Goal: Find specific page/section: Find specific page/section

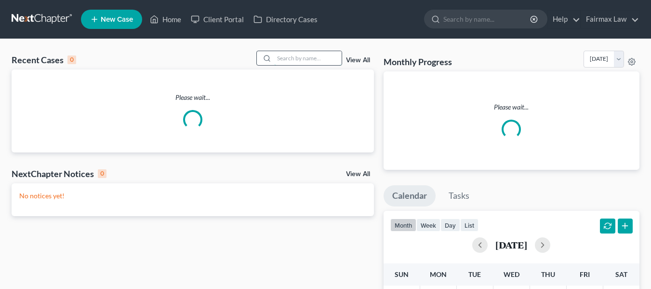
click at [274, 65] on input "search" at bounding box center [307, 58] width 67 height 14
click at [281, 61] on input "search" at bounding box center [307, 58] width 67 height 14
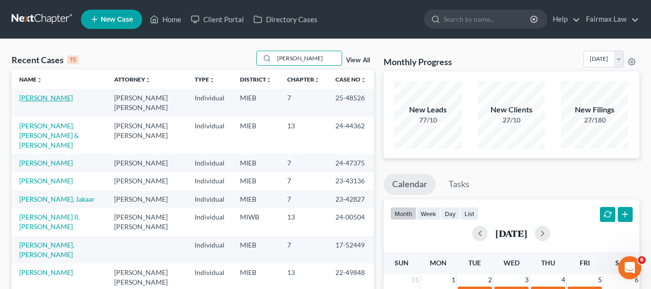
type input "earl"
click at [37, 98] on link "[PERSON_NAME]" at bounding box center [45, 97] width 53 height 8
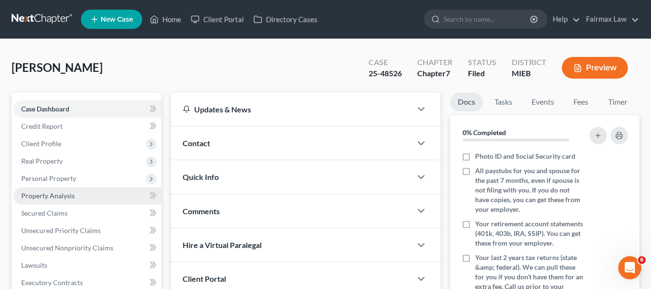
scroll to position [241, 0]
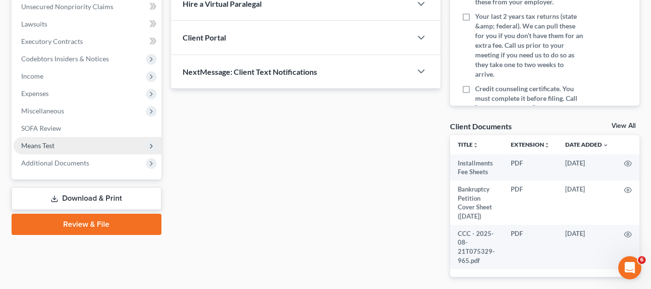
click at [97, 150] on span "Means Test" at bounding box center [87, 145] width 148 height 17
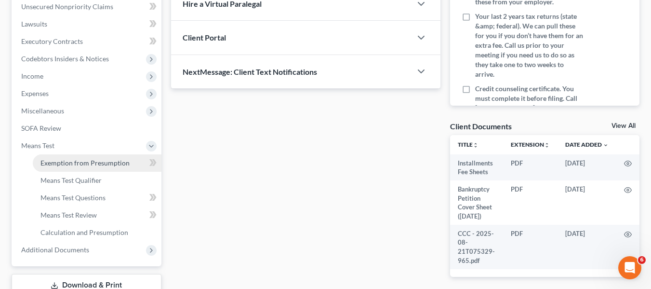
scroll to position [310, 0]
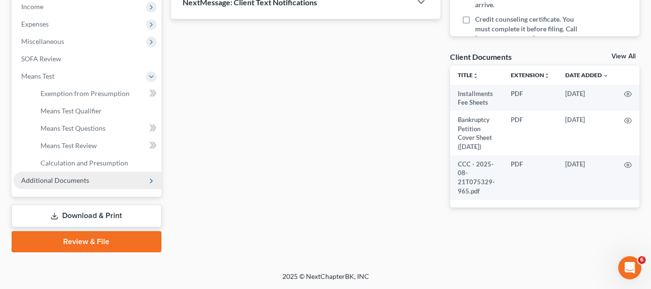
click at [82, 186] on span "Additional Documents" at bounding box center [87, 179] width 148 height 17
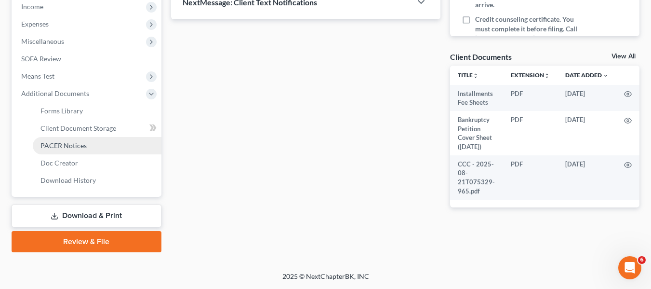
click at [86, 147] on link "PACER Notices" at bounding box center [97, 145] width 129 height 17
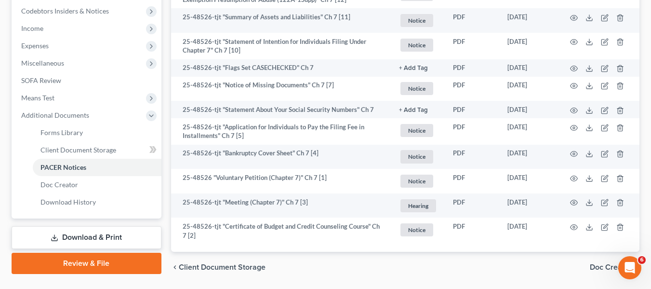
scroll to position [289, 0]
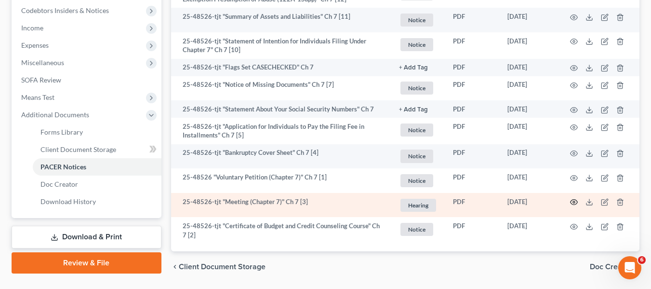
click at [573, 203] on circle "button" at bounding box center [574, 202] width 2 height 2
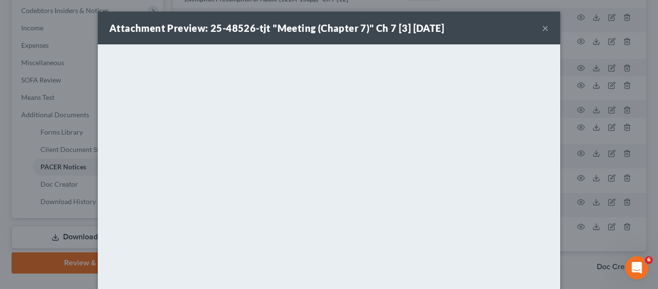
click at [576, 143] on div "Attachment Preview: 25-48526-tjt "Meeting (Chapter 7)" Ch 7 [3] 08/22/2025 × <o…" at bounding box center [329, 144] width 658 height 289
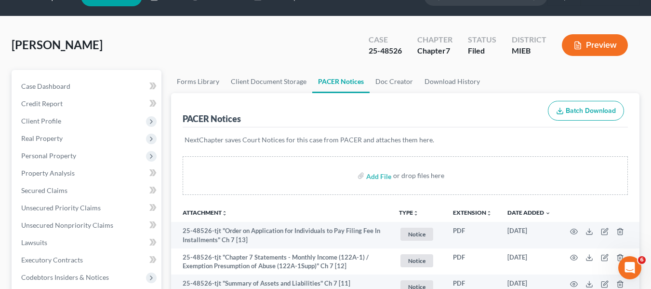
scroll to position [0, 0]
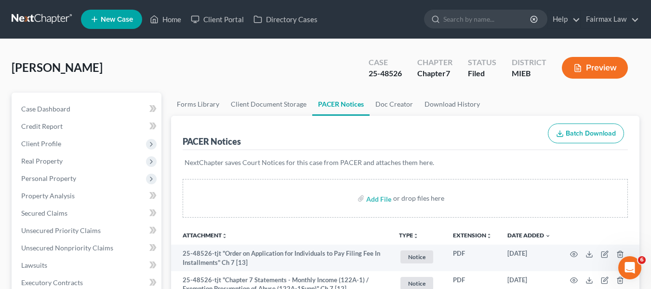
click at [49, 8] on nav "Home New Case Client Portal Directory Cases Fairmax Law luisa@fairmaxlaw.com My…" at bounding box center [325, 19] width 651 height 39
click at [52, 20] on link at bounding box center [43, 19] width 62 height 17
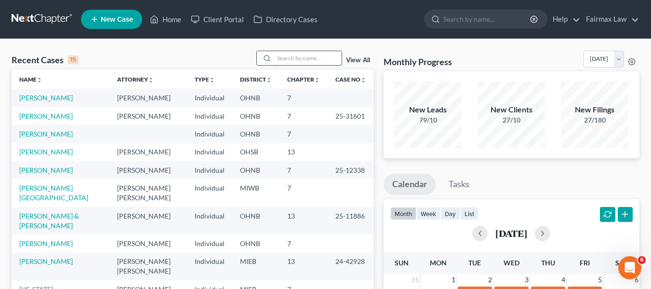
click at [326, 55] on input "search" at bounding box center [307, 58] width 67 height 14
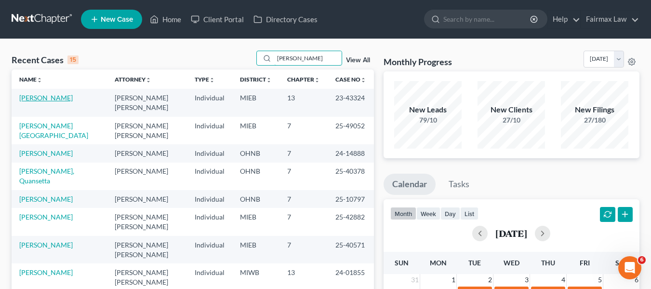
type input "[PERSON_NAME]"
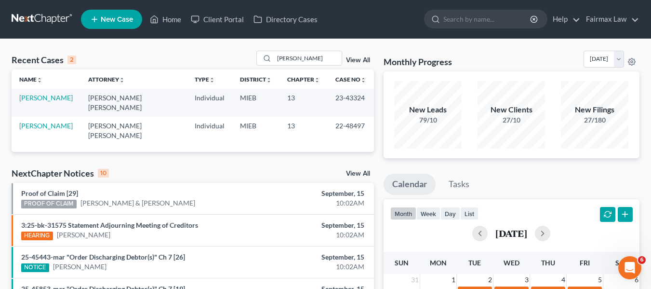
click at [51, 98] on link "[PERSON_NAME]" at bounding box center [45, 97] width 53 height 8
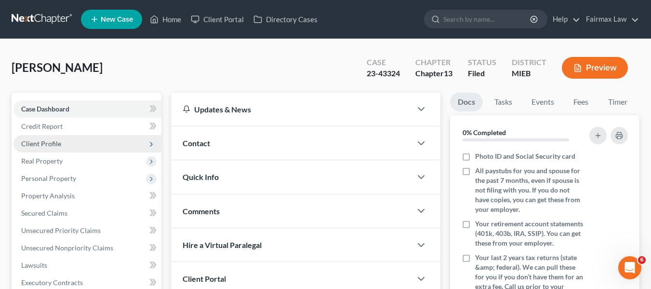
click at [69, 139] on span "Client Profile" at bounding box center [87, 143] width 148 height 17
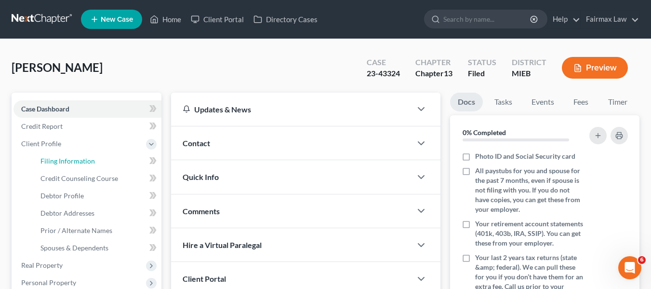
drag, startPoint x: 91, startPoint y: 157, endPoint x: 149, endPoint y: 184, distance: 64.2
click at [91, 157] on span "Filing Information" at bounding box center [67, 161] width 54 height 8
select select "1"
select select "0"
select select "3"
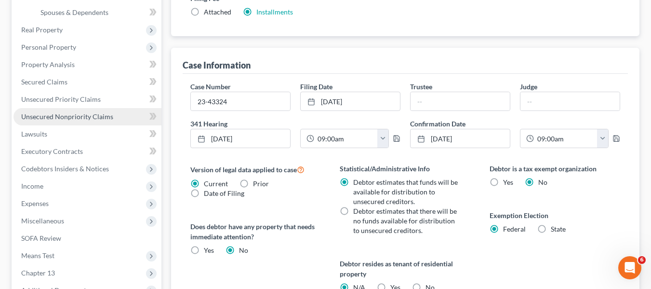
scroll to position [337, 0]
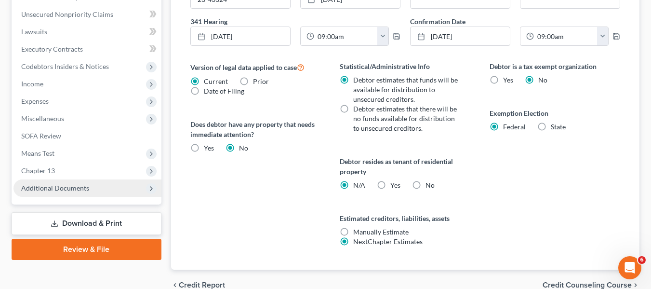
click at [57, 191] on span "Additional Documents" at bounding box center [55, 188] width 68 height 8
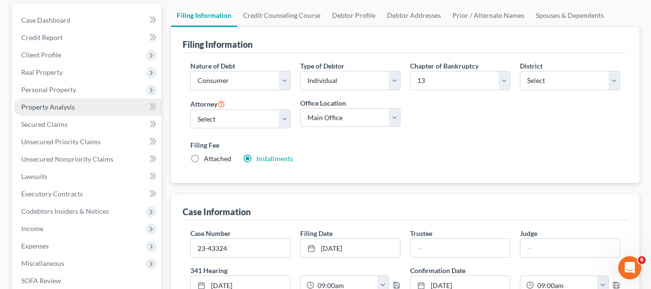
scroll to position [0, 0]
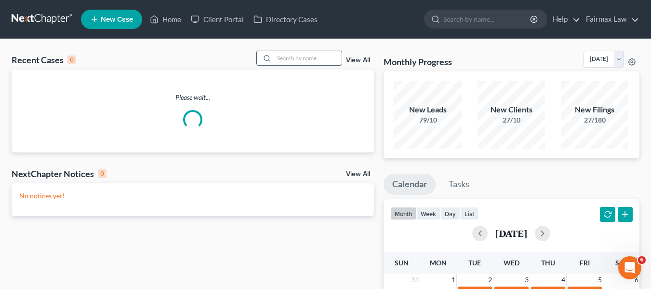
click at [294, 64] on input "search" at bounding box center [307, 58] width 67 height 14
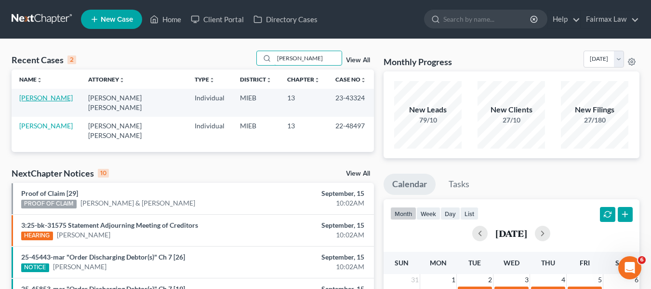
type input "shawnya"
click at [64, 102] on link "Johnson, Shawnya" at bounding box center [45, 97] width 53 height 8
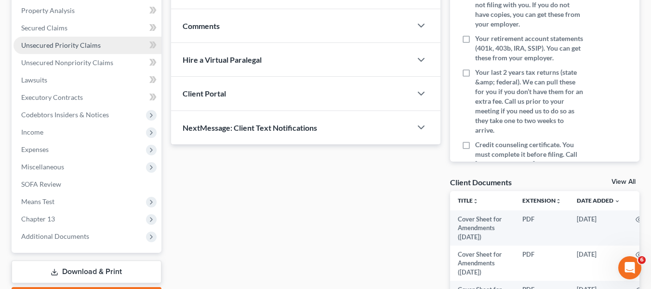
scroll to position [241, 0]
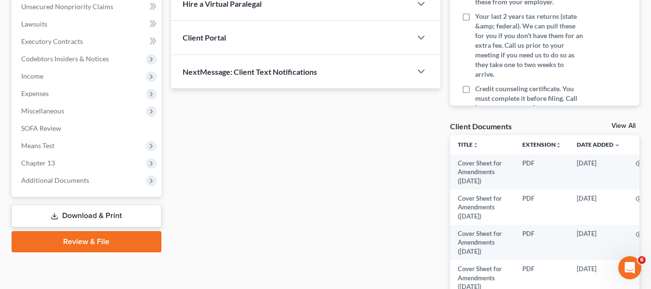
click at [92, 190] on div "Case Dashboard Payments Invoices Payments Payments Credit Report Client Profile…" at bounding box center [87, 24] width 150 height 345
click at [97, 186] on span "Additional Documents" at bounding box center [87, 179] width 148 height 17
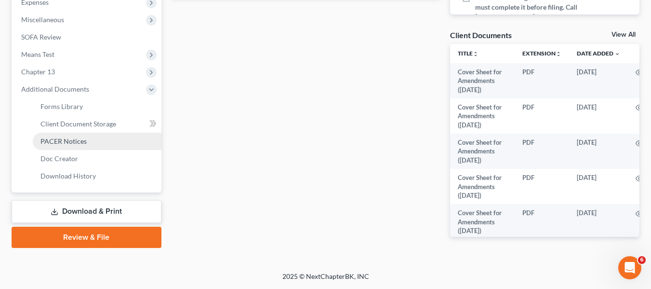
click at [92, 145] on link "PACER Notices" at bounding box center [97, 140] width 129 height 17
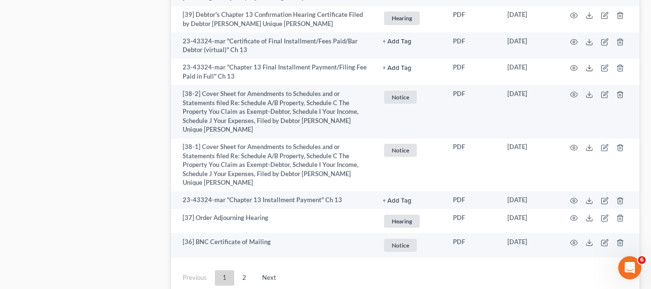
scroll to position [2286, 0]
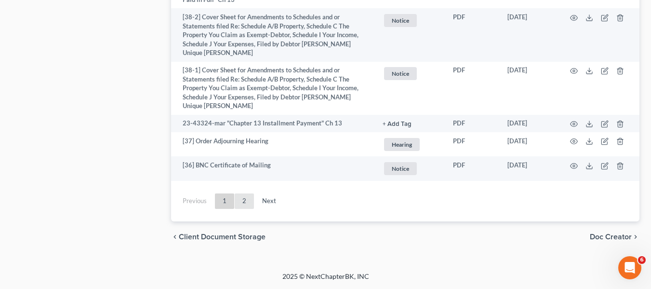
click at [248, 200] on link "2" at bounding box center [244, 200] width 19 height 15
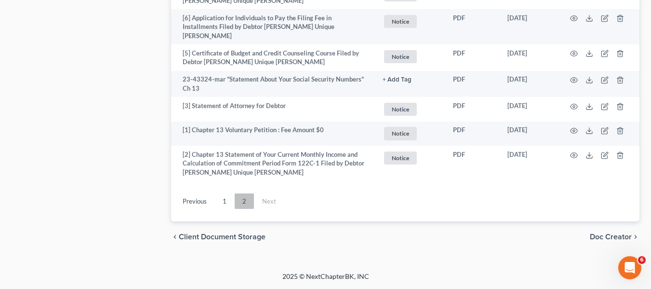
scroll to position [1679, 0]
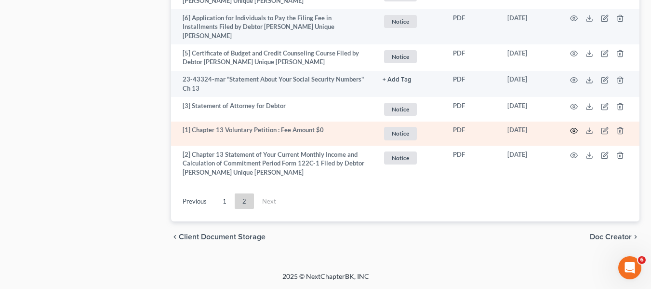
click at [574, 129] on icon "button" at bounding box center [574, 131] width 8 height 8
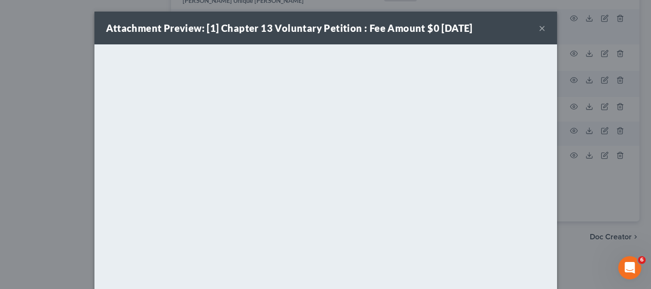
scroll to position [1669, 0]
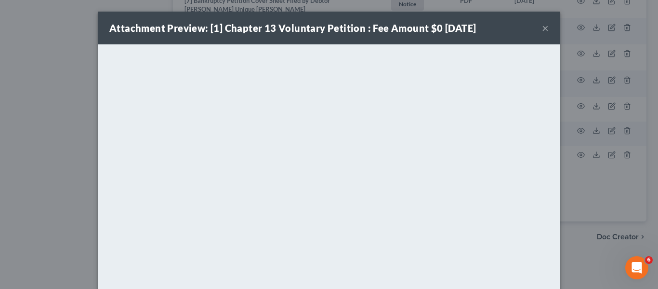
click at [16, 183] on div "Attachment Preview: [1] Chapter 13 Voluntary Petition : Fee Amount $0 04/11/202…" at bounding box center [329, 144] width 658 height 289
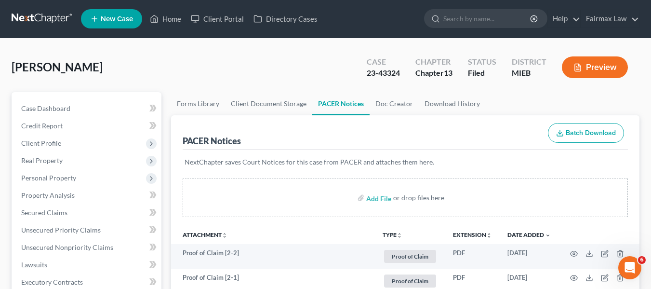
scroll to position [0, 0]
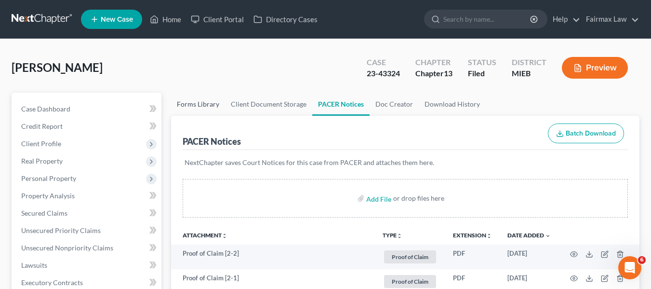
click at [25, 19] on link at bounding box center [43, 19] width 62 height 17
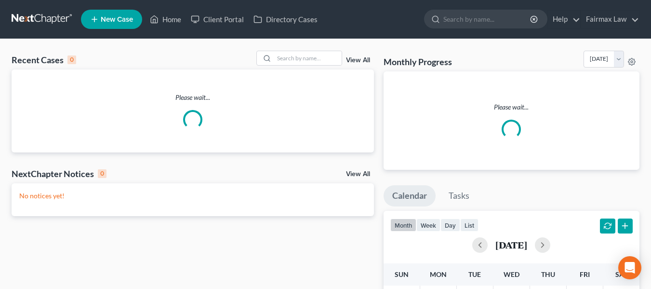
click at [284, 72] on div "Please wait..." at bounding box center [193, 110] width 362 height 83
click at [289, 67] on div "Recent Cases 0 View All" at bounding box center [193, 60] width 362 height 19
click at [289, 63] on input "search" at bounding box center [307, 58] width 67 height 14
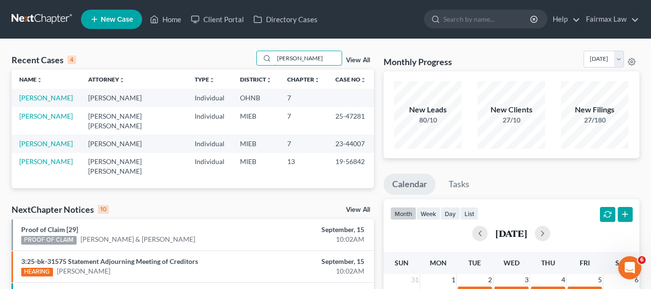
type input "markia"
click at [61, 150] on td "Stevenson, Markia" at bounding box center [46, 143] width 69 height 18
click at [64, 147] on link "Stevenson, Markia" at bounding box center [45, 143] width 53 height 8
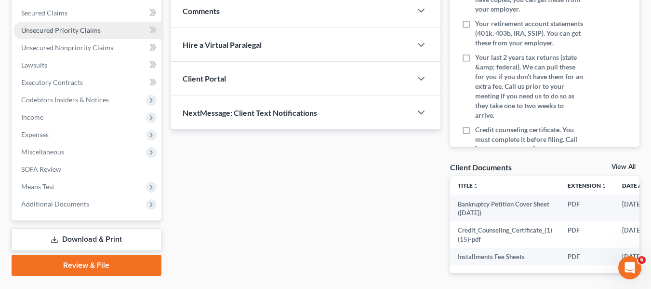
scroll to position [248, 0]
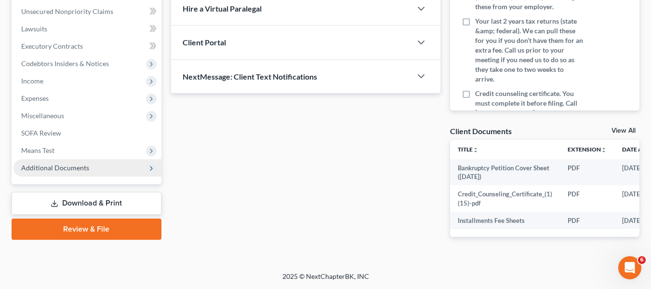
click at [92, 159] on span "Additional Documents" at bounding box center [87, 167] width 148 height 17
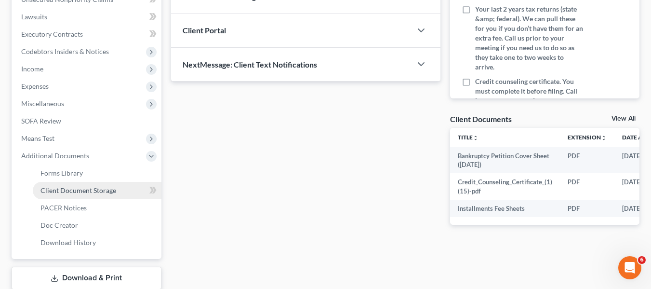
click at [100, 193] on span "Client Document Storage" at bounding box center [78, 190] width 76 height 8
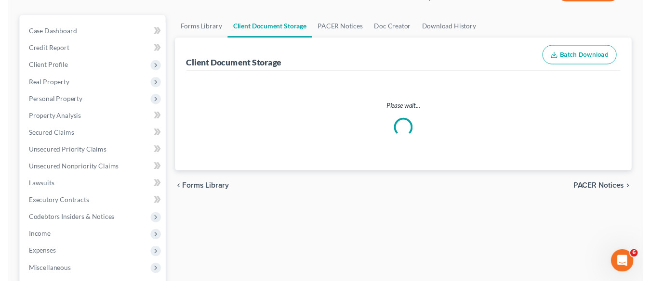
scroll to position [38, 0]
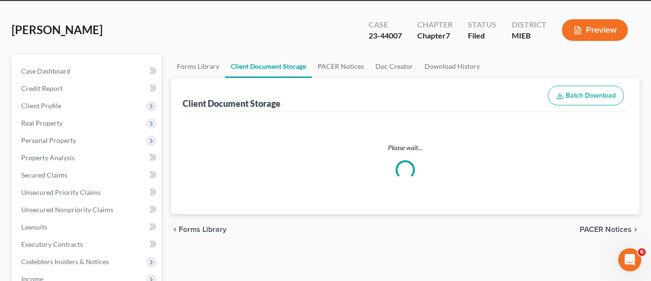
select select "32"
select select "7"
select select "6"
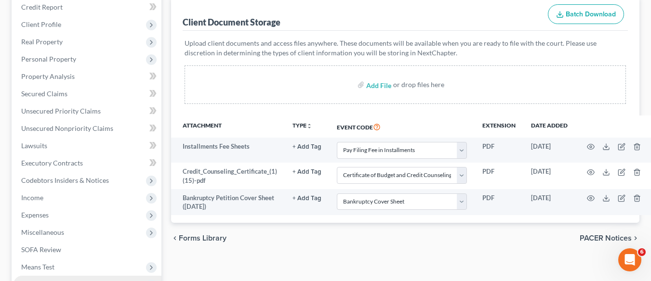
scroll to position [0, 0]
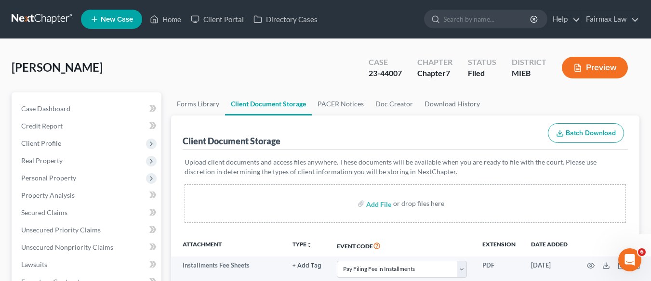
click at [39, 21] on link at bounding box center [43, 19] width 62 height 17
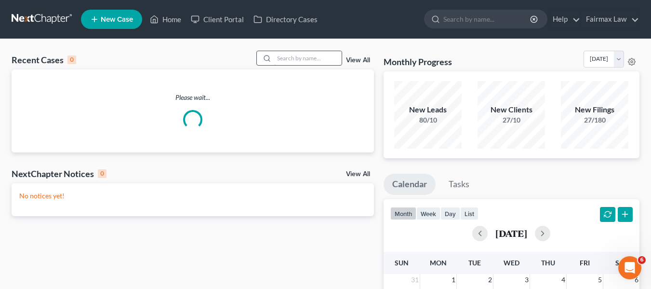
click at [297, 59] on input "search" at bounding box center [307, 58] width 67 height 14
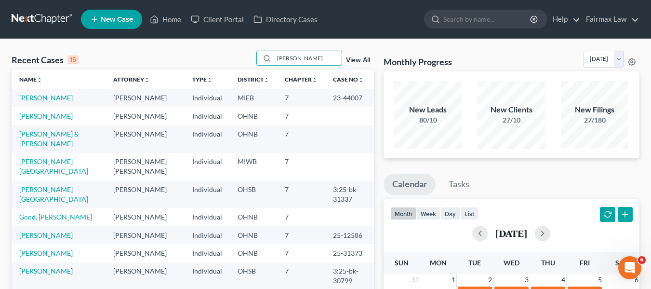
type input "markia"
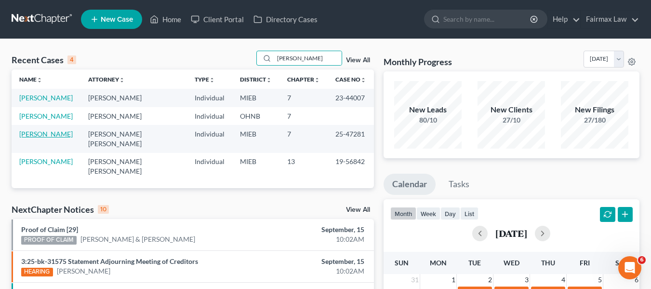
click at [49, 138] on link "Barnett-Stevenson, Markia" at bounding box center [45, 134] width 53 height 8
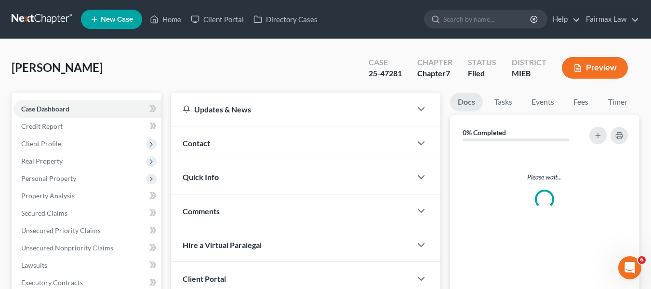
scroll to position [223, 0]
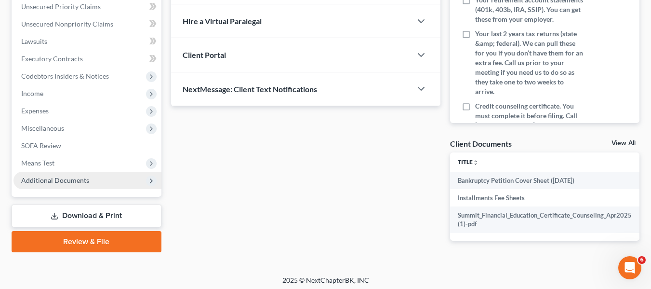
click at [93, 181] on span "Additional Documents" at bounding box center [87, 179] width 148 height 17
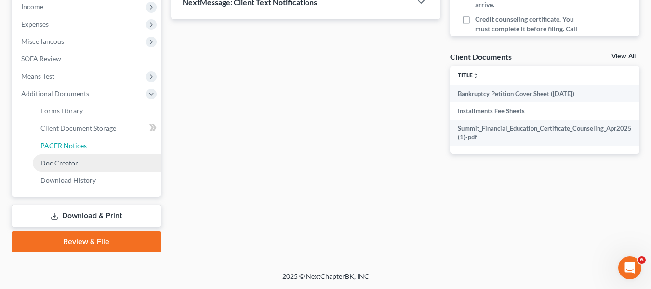
click at [84, 148] on span "PACER Notices" at bounding box center [63, 145] width 46 height 8
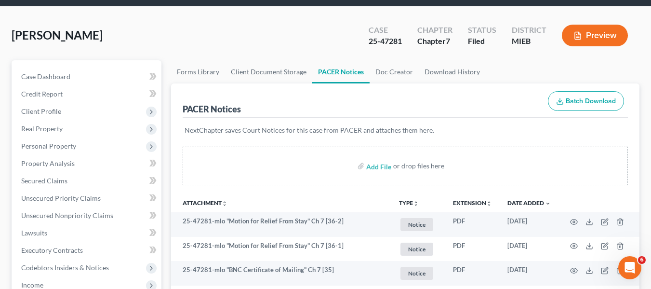
scroll to position [96, 0]
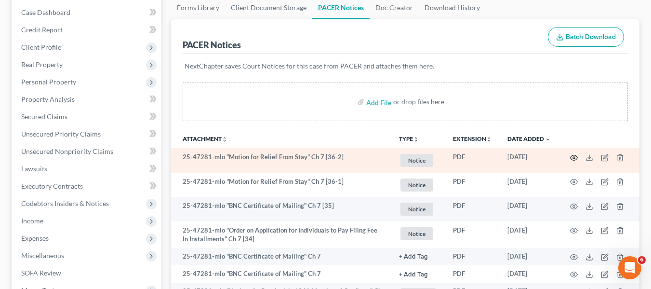
click at [572, 160] on icon "button" at bounding box center [574, 158] width 8 height 8
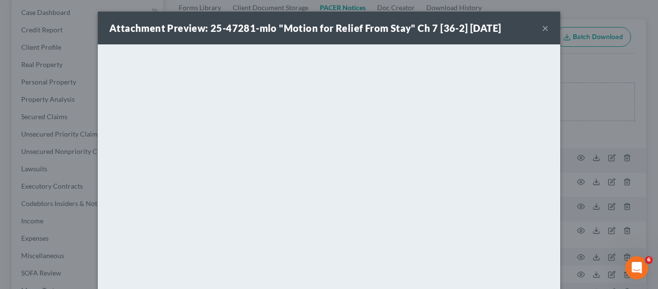
click at [603, 74] on div "Attachment Preview: 25-47281-mlo "Motion for Relief From Stay" Ch 7 [36-2] 09/1…" at bounding box center [329, 144] width 658 height 289
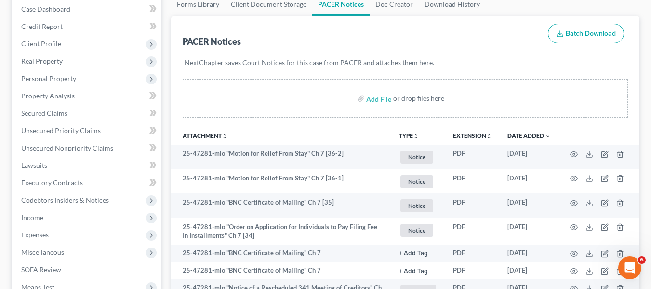
scroll to position [144, 0]
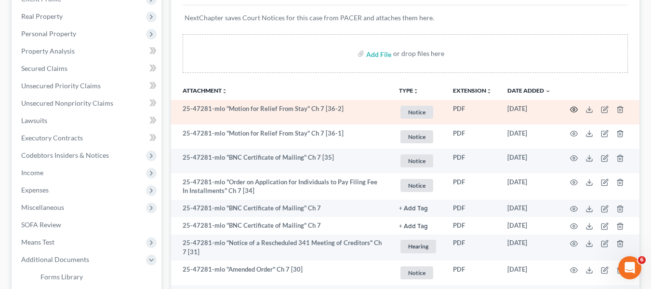
click at [574, 111] on icon "button" at bounding box center [574, 109] width 8 height 8
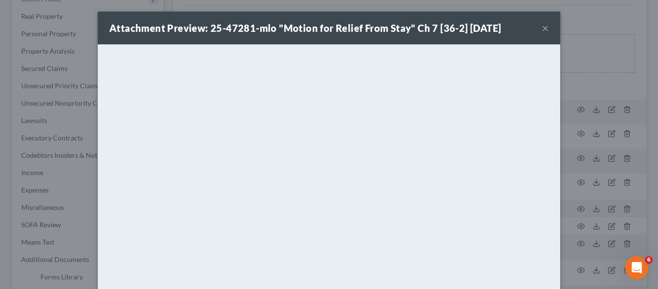
click at [594, 106] on div "Attachment Preview: 25-47281-mlo "Motion for Relief From Stay" Ch 7 [36-2] 09/1…" at bounding box center [329, 144] width 658 height 289
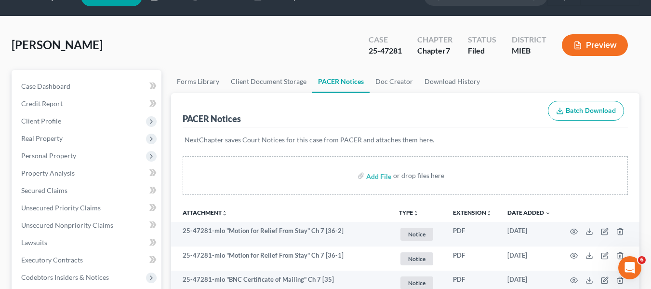
scroll to position [0, 0]
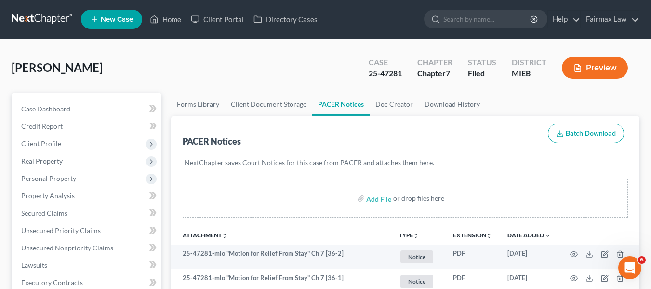
drag, startPoint x: 53, startPoint y: 18, endPoint x: 153, endPoint y: 70, distance: 112.2
click at [53, 18] on link at bounding box center [43, 19] width 62 height 17
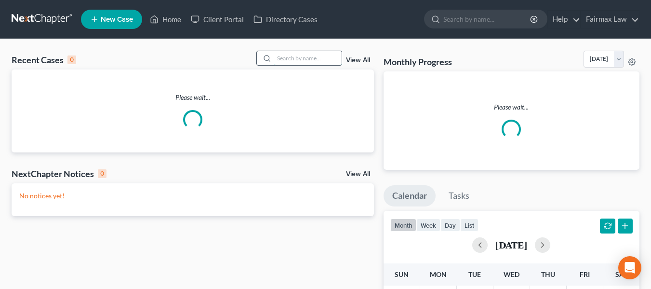
click at [297, 55] on input "search" at bounding box center [307, 58] width 67 height 14
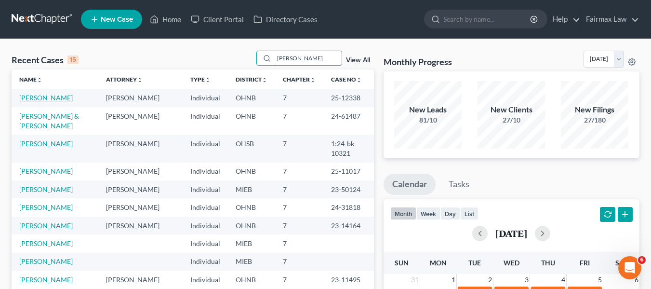
type input "[PERSON_NAME]"
click at [46, 100] on link "[PERSON_NAME]" at bounding box center [45, 97] width 53 height 8
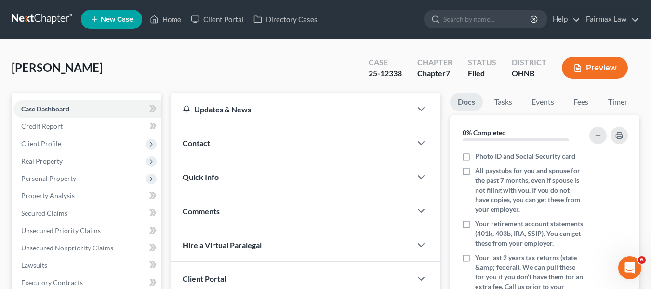
scroll to position [241, 0]
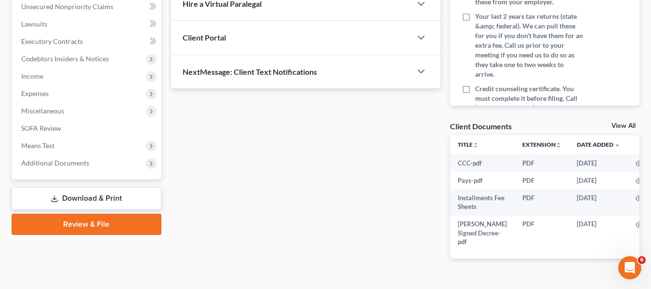
drag, startPoint x: 86, startPoint y: 165, endPoint x: 99, endPoint y: 176, distance: 17.4
click at [86, 164] on span "Additional Documents" at bounding box center [55, 162] width 68 height 8
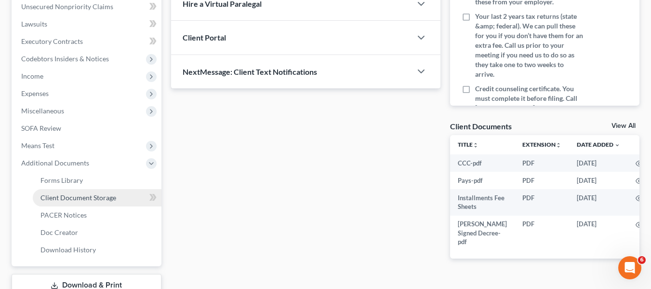
click at [111, 200] on span "Client Document Storage" at bounding box center [78, 197] width 76 height 8
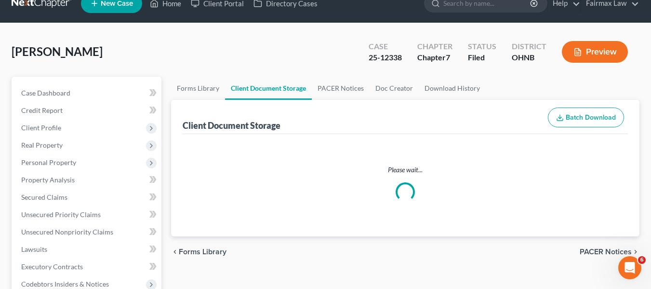
select select "16"
select select "24"
select select "20"
select select "5"
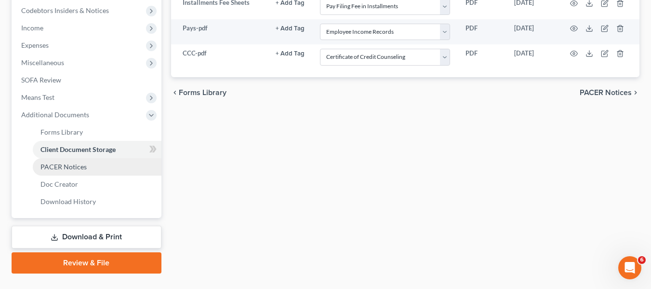
click at [88, 166] on link "PACER Notices" at bounding box center [97, 166] width 129 height 17
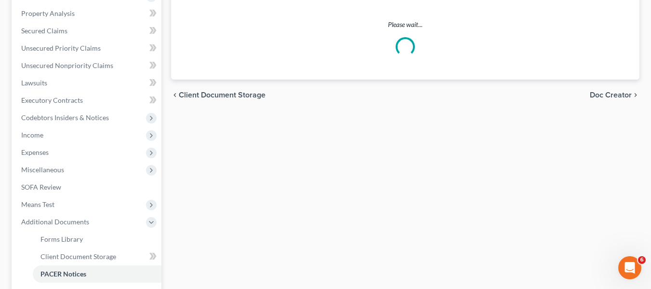
scroll to position [193, 0]
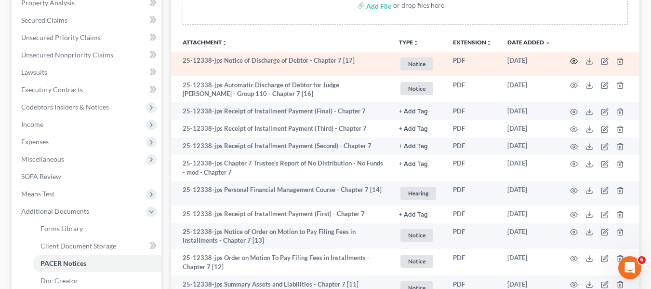
click at [575, 61] on icon "button" at bounding box center [574, 61] width 8 height 8
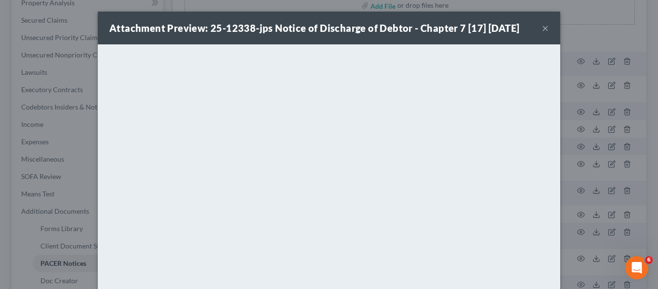
click at [573, 190] on div "Attachment Preview: 25-12338-jps Notice of Discharge of Debtor - Chapter 7 [17]…" at bounding box center [329, 144] width 658 height 289
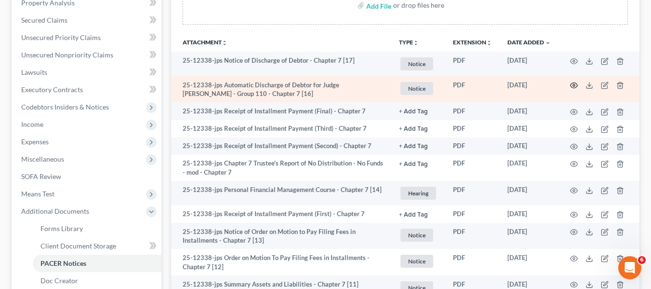
click at [572, 88] on icon "button" at bounding box center [573, 85] width 7 height 5
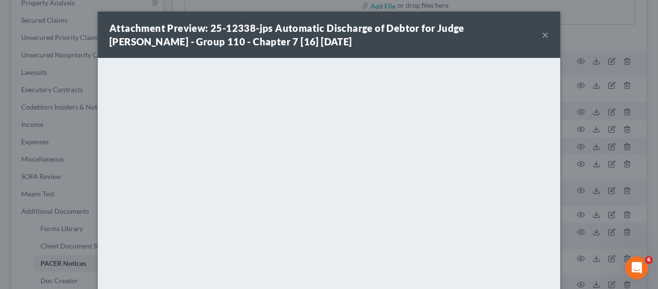
click at [631, 143] on div "Attachment Preview: 25-12338-jps Automatic Discharge of Debtor for Judge [PERSO…" at bounding box center [329, 144] width 658 height 289
